Goal: Information Seeking & Learning: Check status

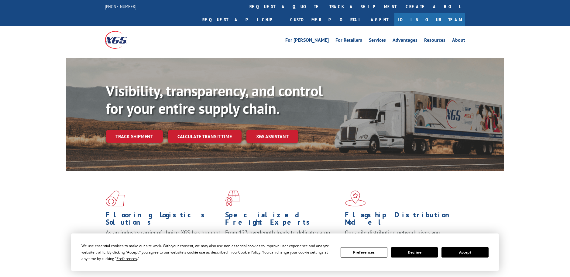
click at [325, 8] on link "track a shipment" at bounding box center [363, 6] width 76 height 13
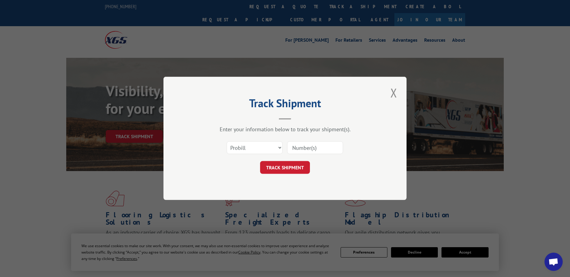
click at [329, 151] on input at bounding box center [315, 147] width 56 height 13
paste input "17308799"
type input "17308799"
click at [260, 161] on button "TRACK SHIPMENT" at bounding box center [285, 167] width 50 height 13
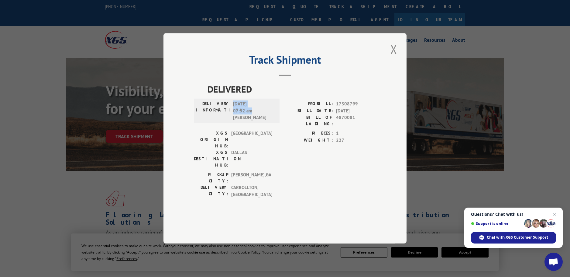
drag, startPoint x: 256, startPoint y: 129, endPoint x: 234, endPoint y: 122, distance: 23.0
click at [234, 121] on span "[DATE] 07:52 am [PERSON_NAME]" at bounding box center [253, 111] width 41 height 21
copy span "[DATE] 07:52 am"
